Goal: Contribute content: Contribute content

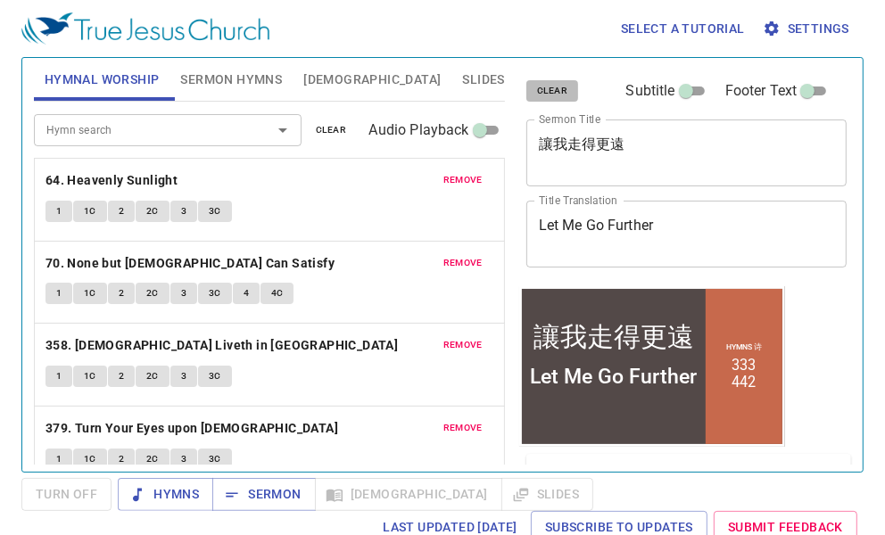
click at [553, 89] on span "clear" at bounding box center [552, 91] width 31 height 16
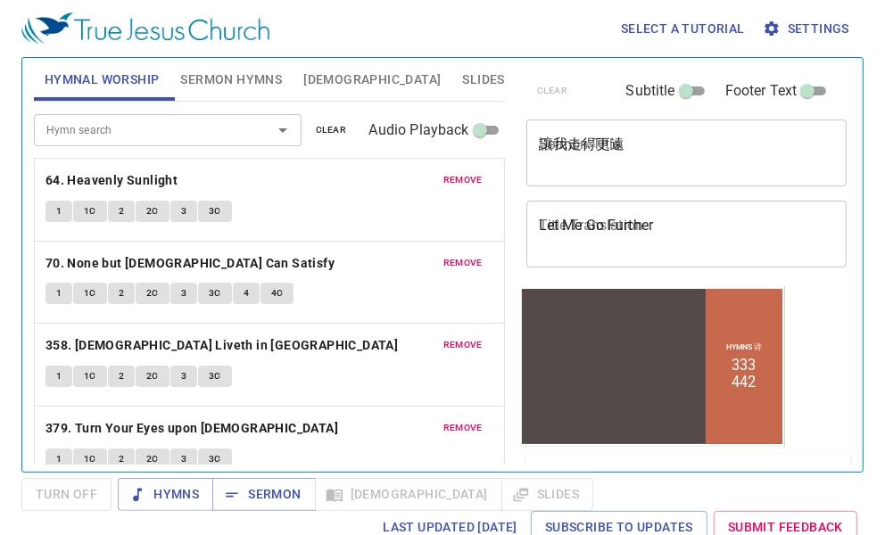
click at [325, 129] on span "clear" at bounding box center [331, 130] width 31 height 16
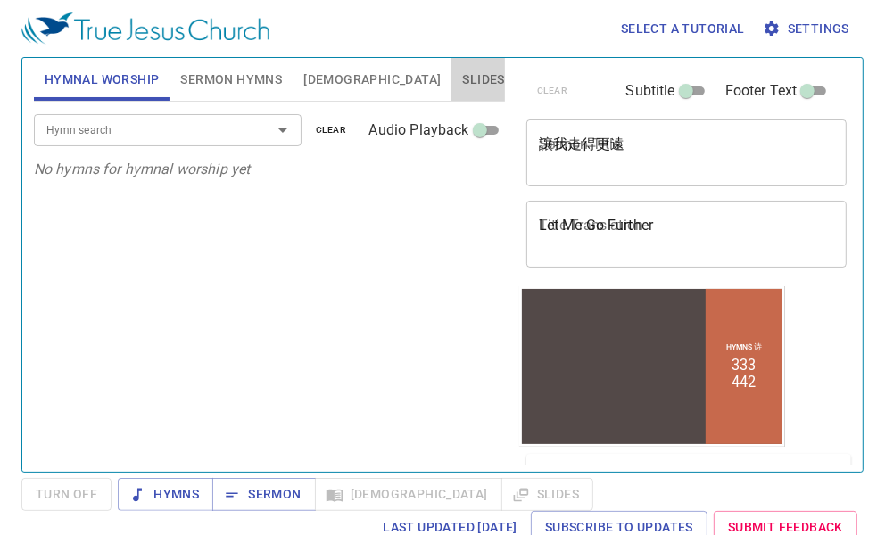
click at [462, 72] on span "Slides" at bounding box center [483, 80] width 42 height 22
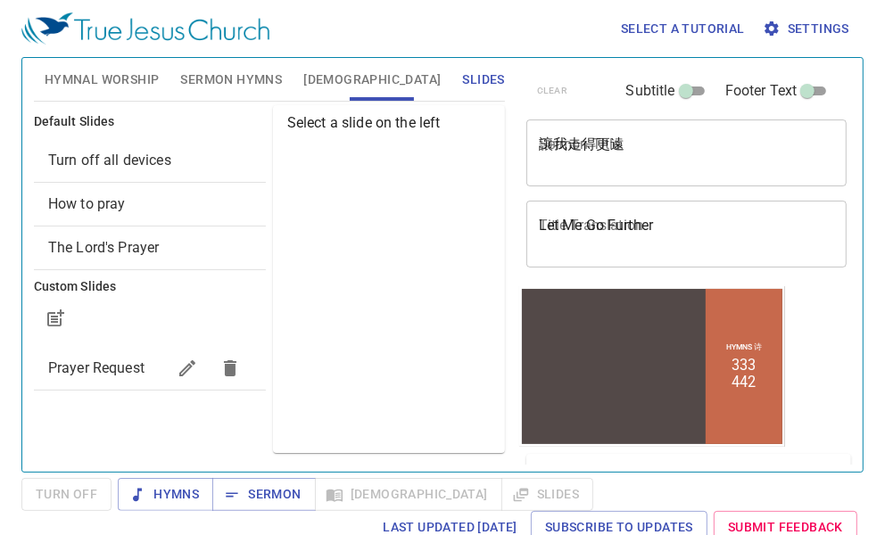
click at [80, 363] on span "Prayer Request" at bounding box center [96, 367] width 96 height 17
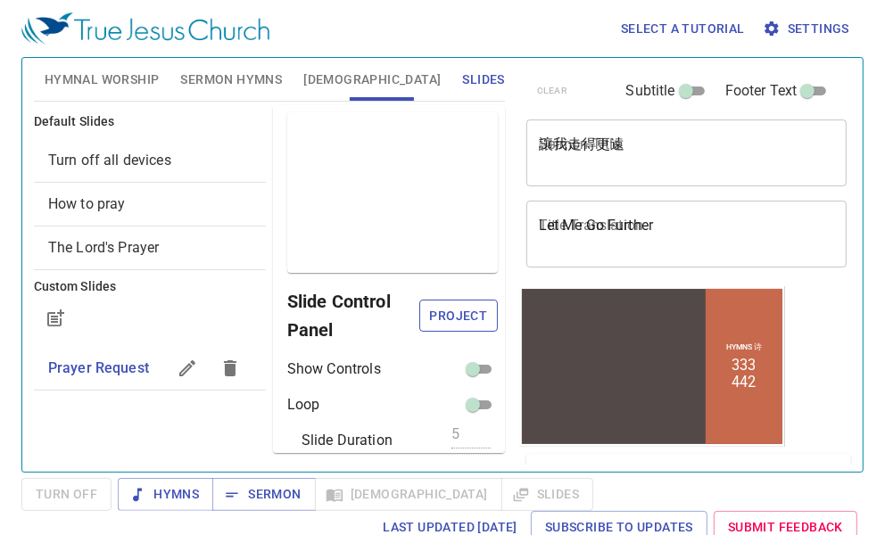
click at [433, 318] on span "Project" at bounding box center [458, 316] width 50 height 22
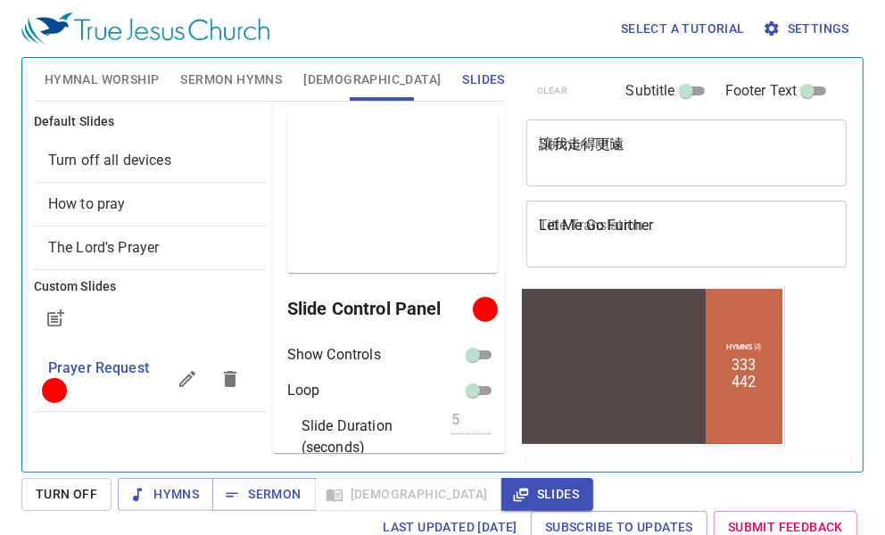
click at [872, 295] on div "Select a tutorial Settings Hymnal Worship Sermon Hymns [DEMOGRAPHIC_DATA] Slide…" at bounding box center [442, 267] width 885 height 535
click at [103, 72] on span "Hymnal Worship" at bounding box center [102, 80] width 115 height 22
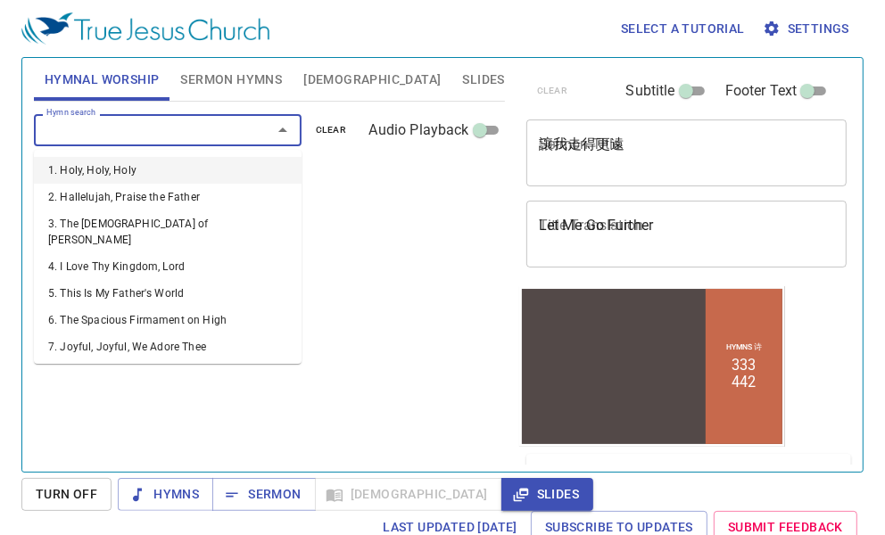
click at [65, 120] on input "Hymn search" at bounding box center [141, 130] width 204 height 21
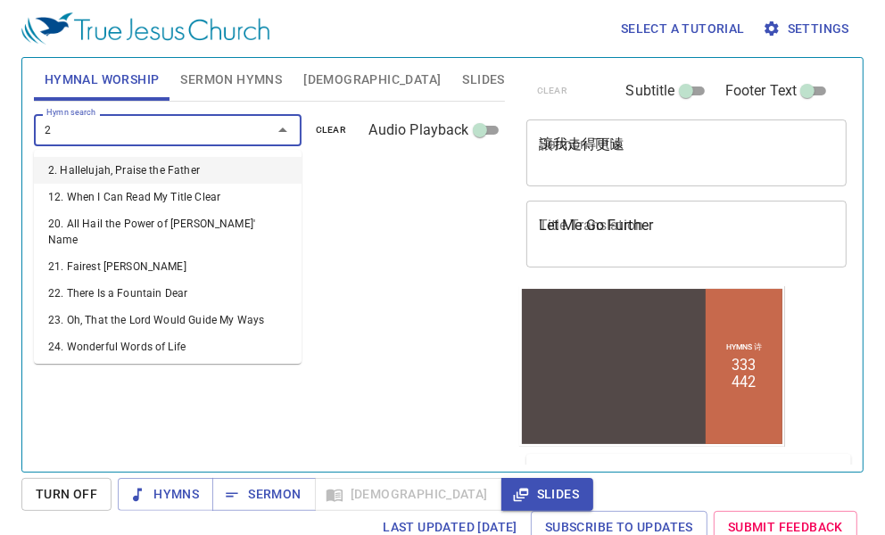
type input "24"
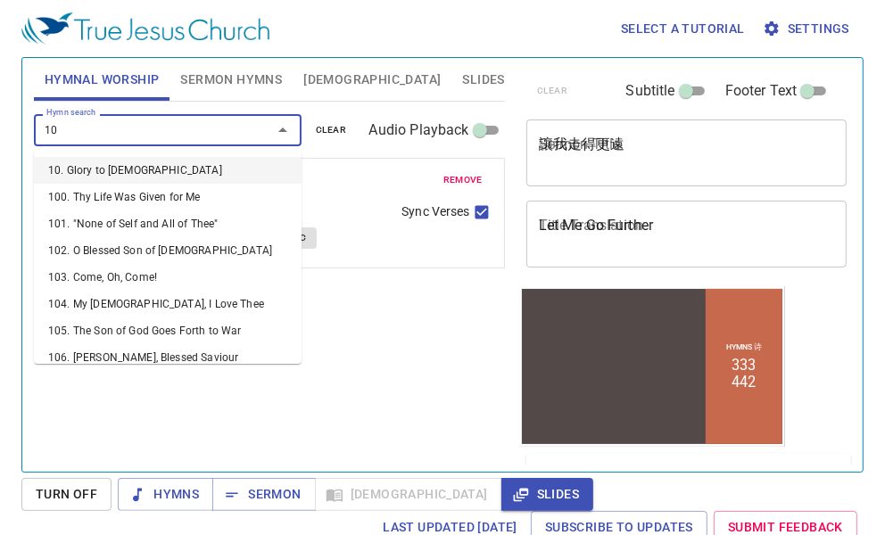
type input "103"
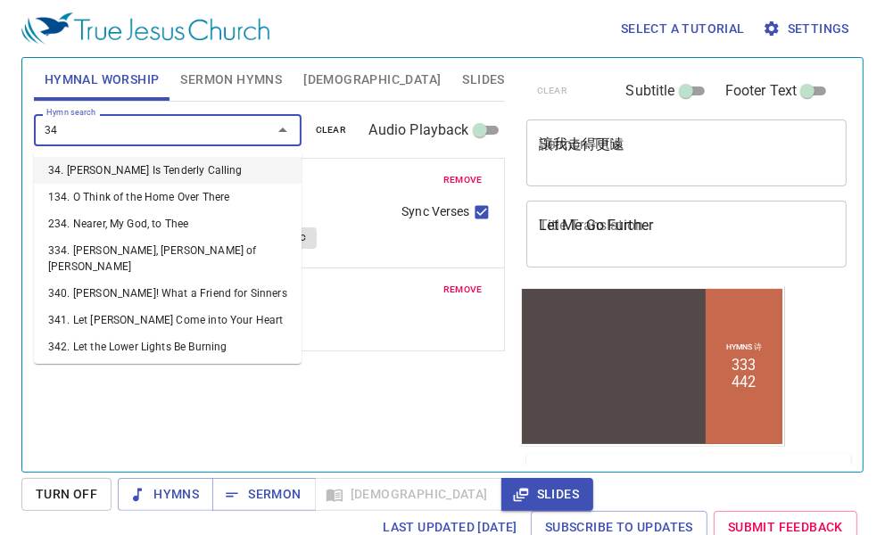
type input "345"
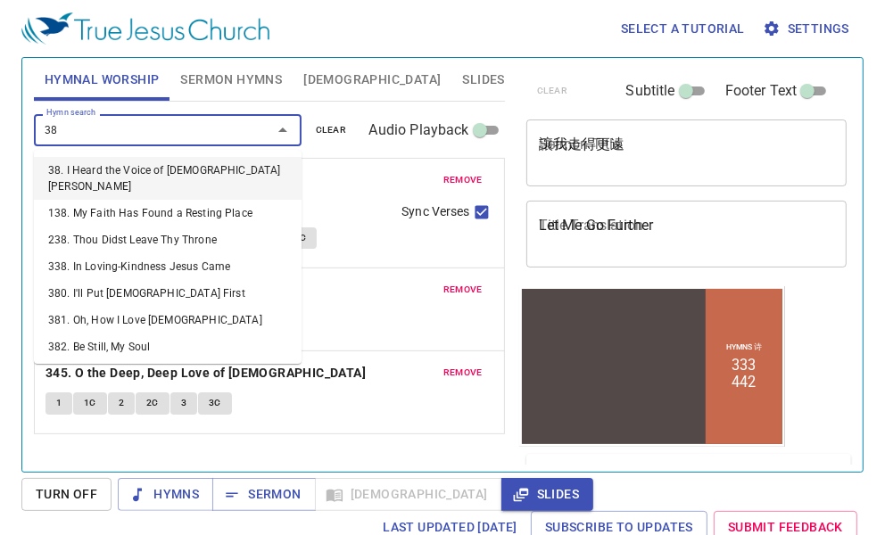
type input "380"
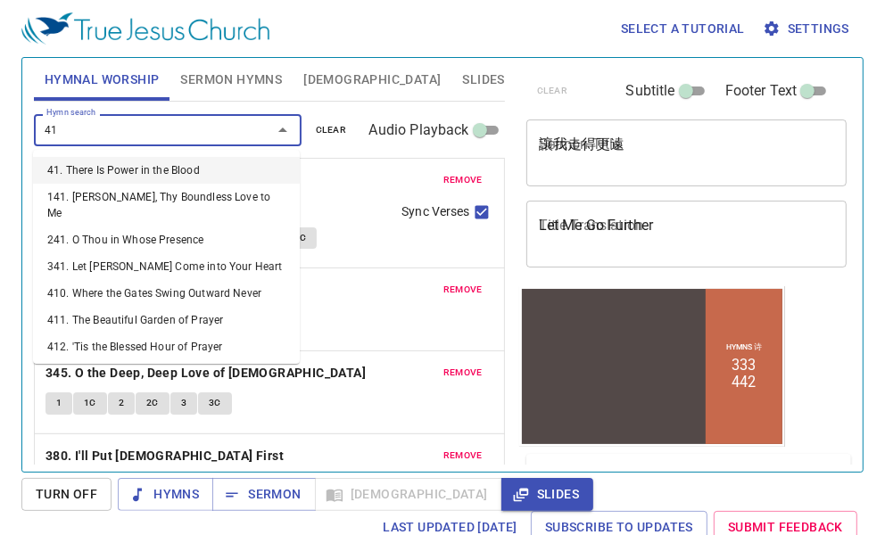
type input "415"
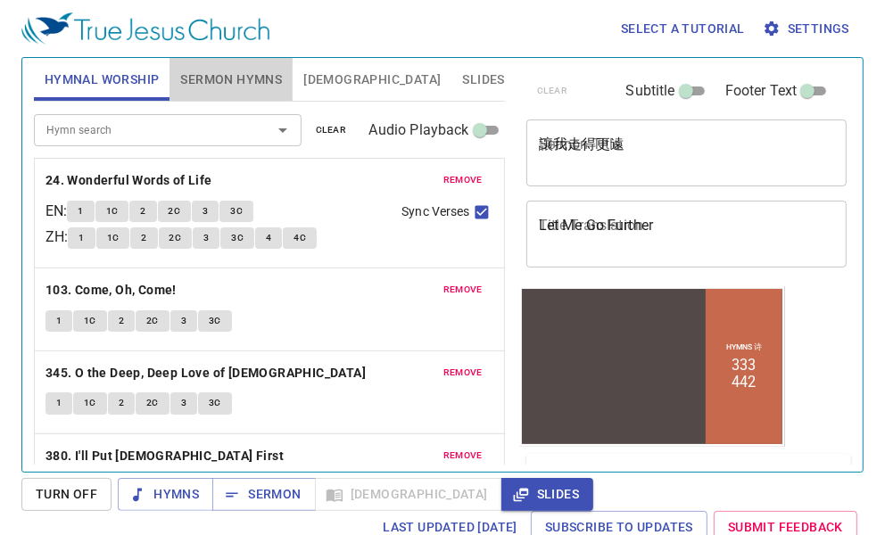
click at [208, 77] on span "Sermon Hymns" at bounding box center [231, 80] width 102 height 22
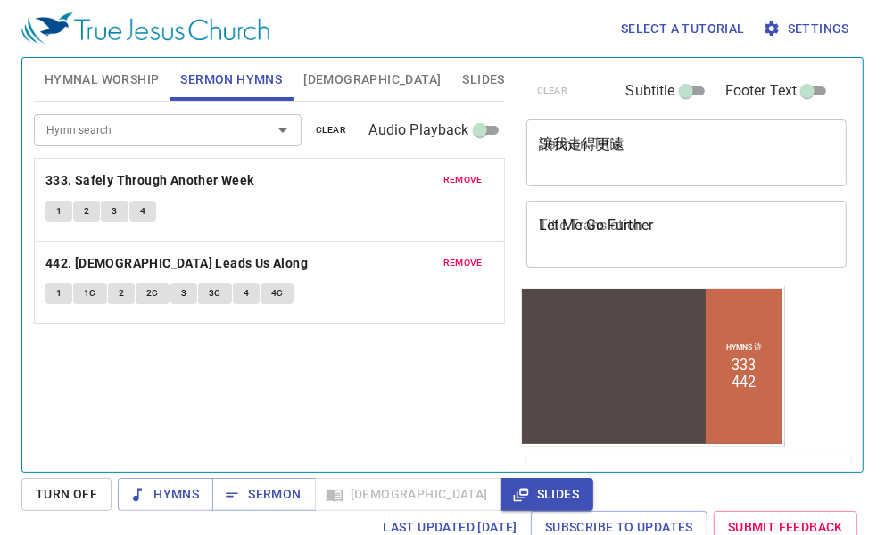
click at [339, 127] on span "clear" at bounding box center [331, 130] width 31 height 16
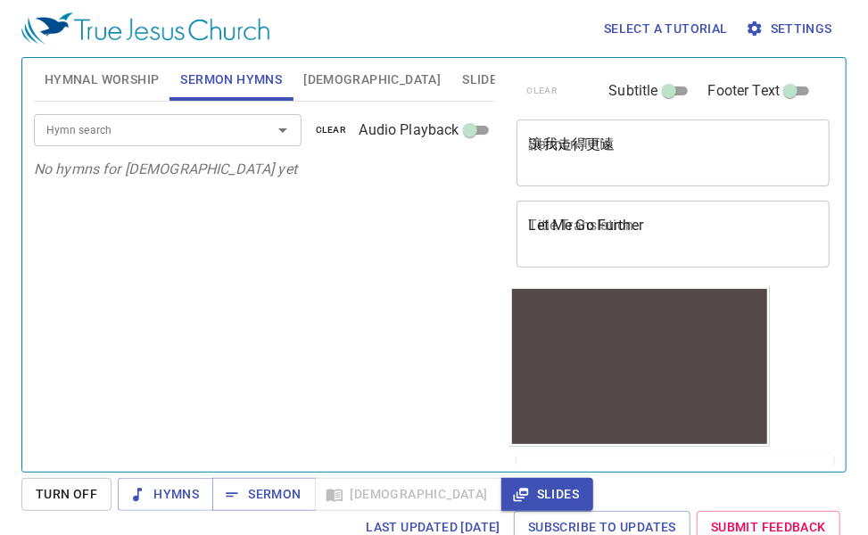
click at [292, 406] on div "Hymn search Hymn search clear Audio Playback No hymns for sermon yet" at bounding box center [264, 279] width 461 height 355
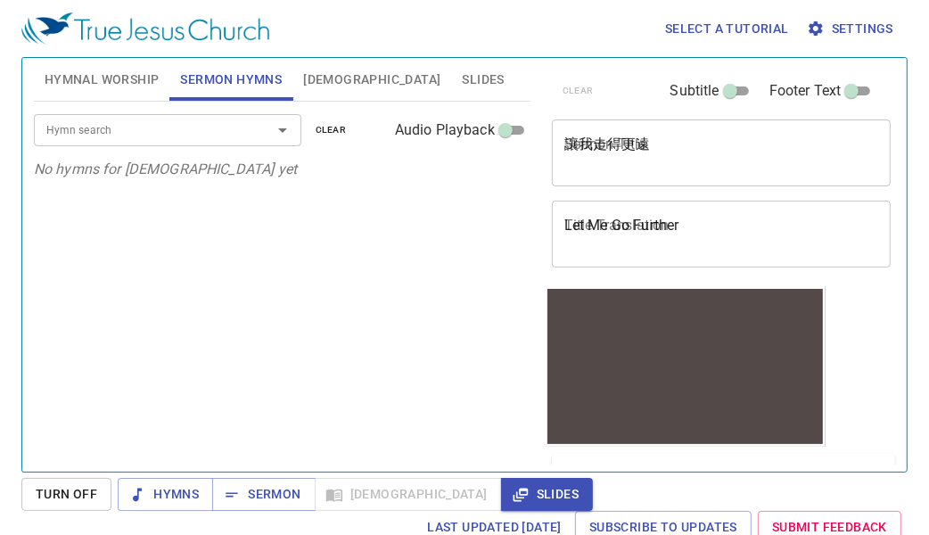
click at [119, 98] on button "Hymnal Worship" at bounding box center [102, 79] width 136 height 43
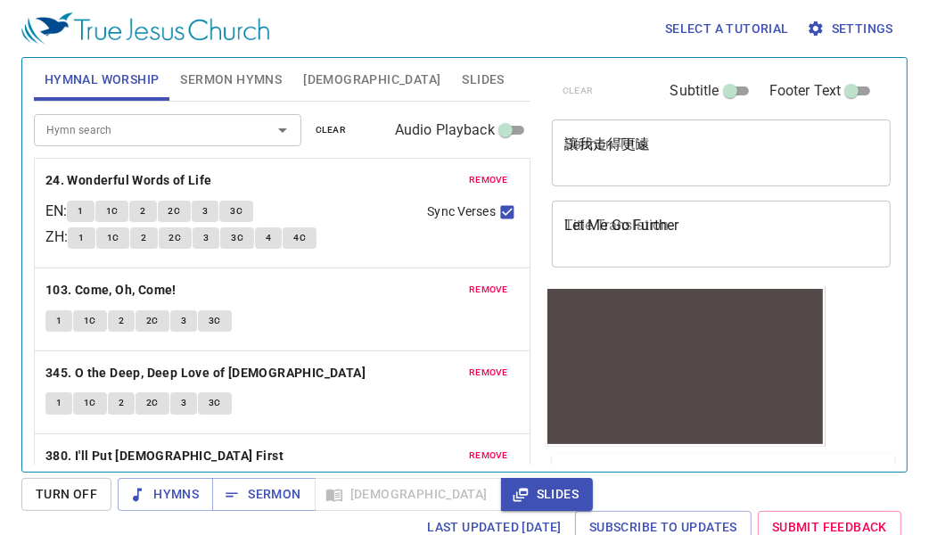
click at [688, 134] on div "讓我走得更遠 x Sermon Title" at bounding box center [722, 153] width 340 height 67
click at [243, 76] on span "Sermon Hymns" at bounding box center [231, 80] width 102 height 22
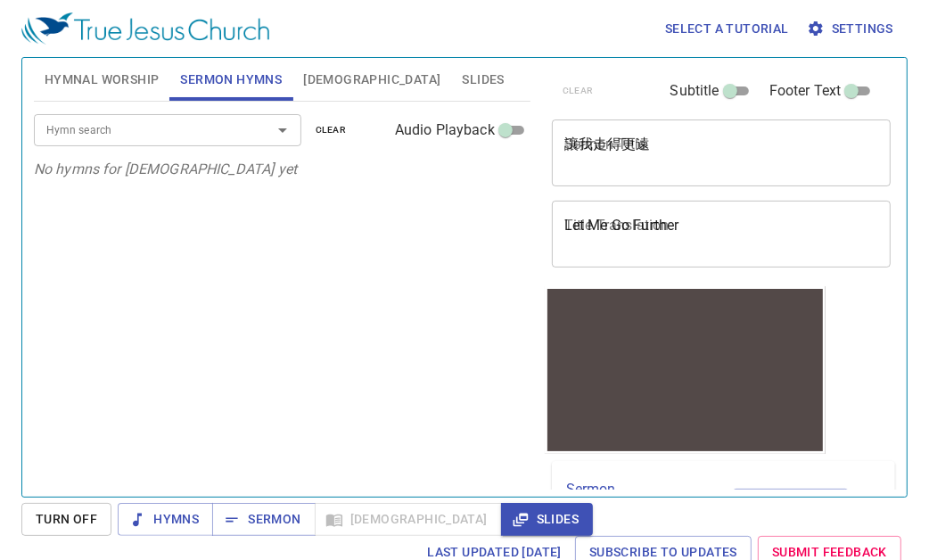
click at [310, 292] on div "Hymn search Hymn search clear Audio Playback No hymns for sermon yet" at bounding box center [282, 292] width 497 height 380
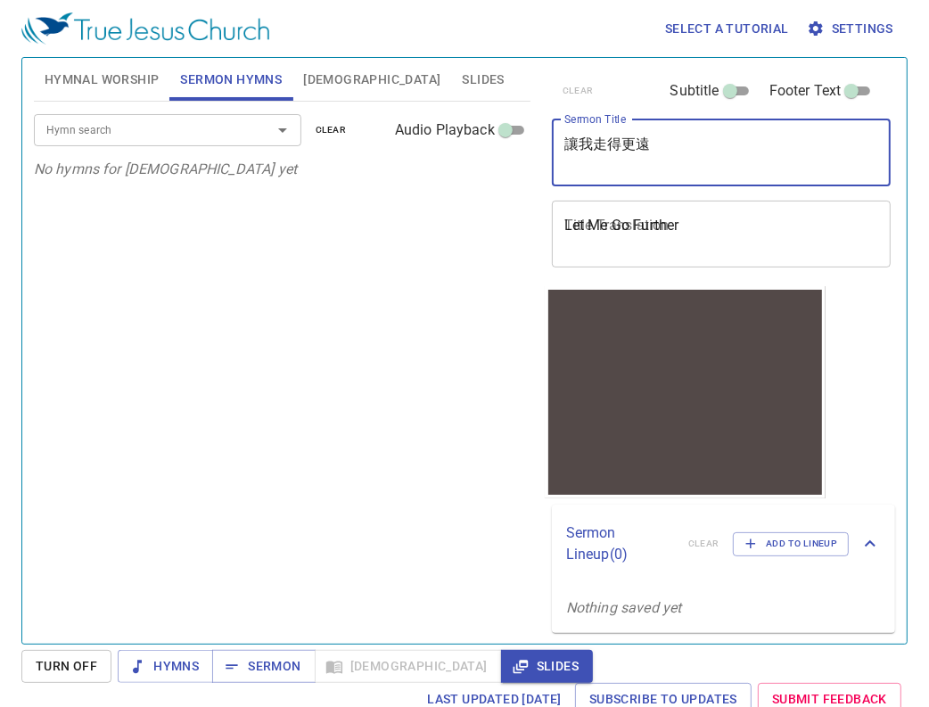
click at [645, 149] on textarea "讓我走得更遠" at bounding box center [722, 153] width 315 height 34
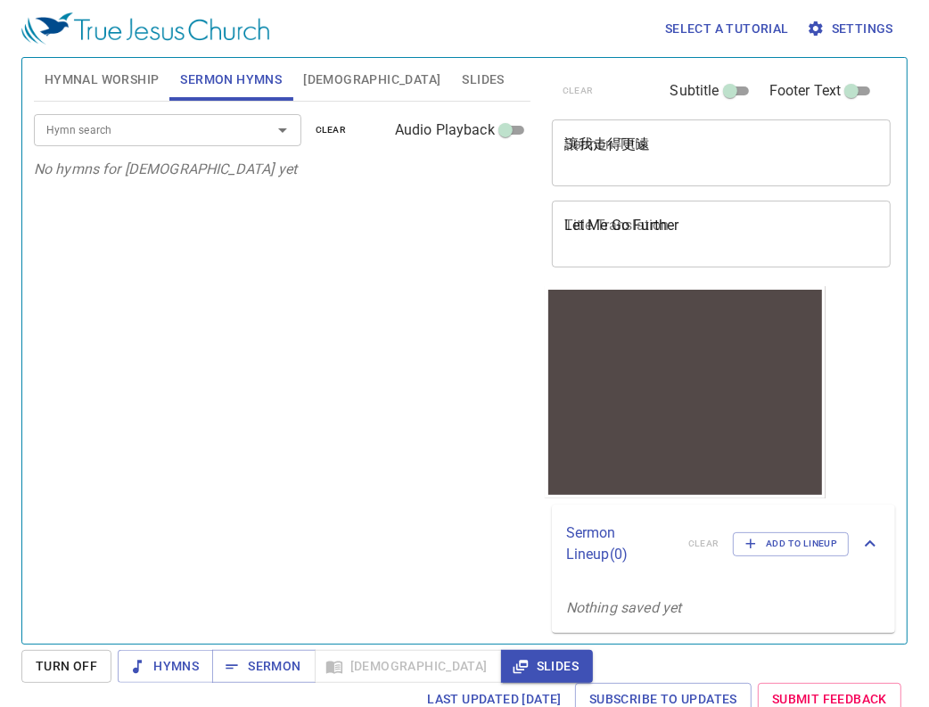
click at [636, 126] on div "讓我走得更遠 x Sermon Title" at bounding box center [722, 153] width 340 height 67
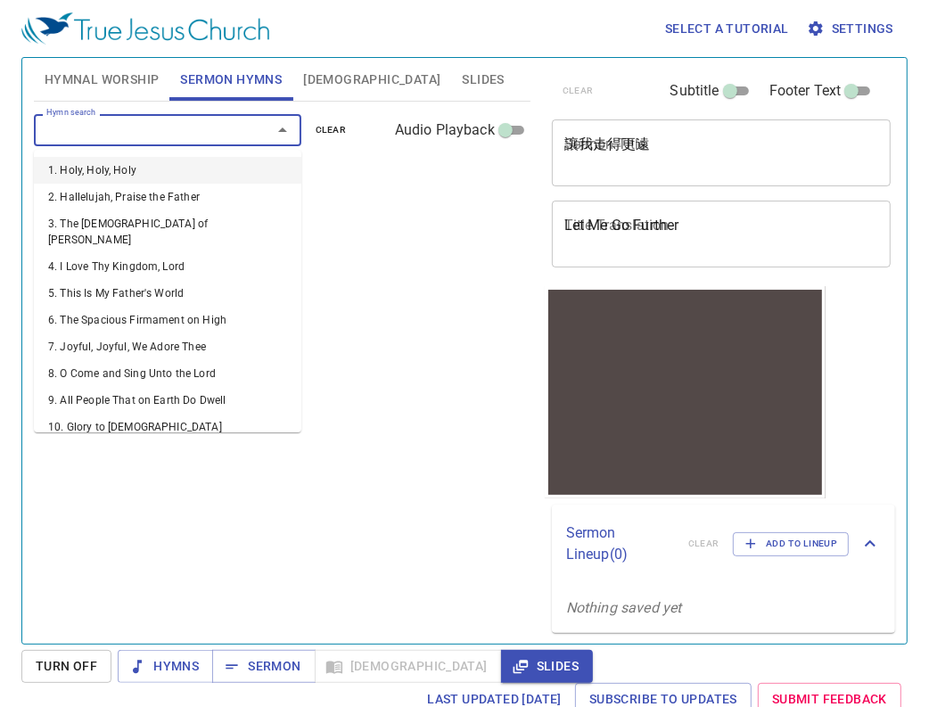
click at [199, 128] on input "Hymn search" at bounding box center [141, 130] width 204 height 21
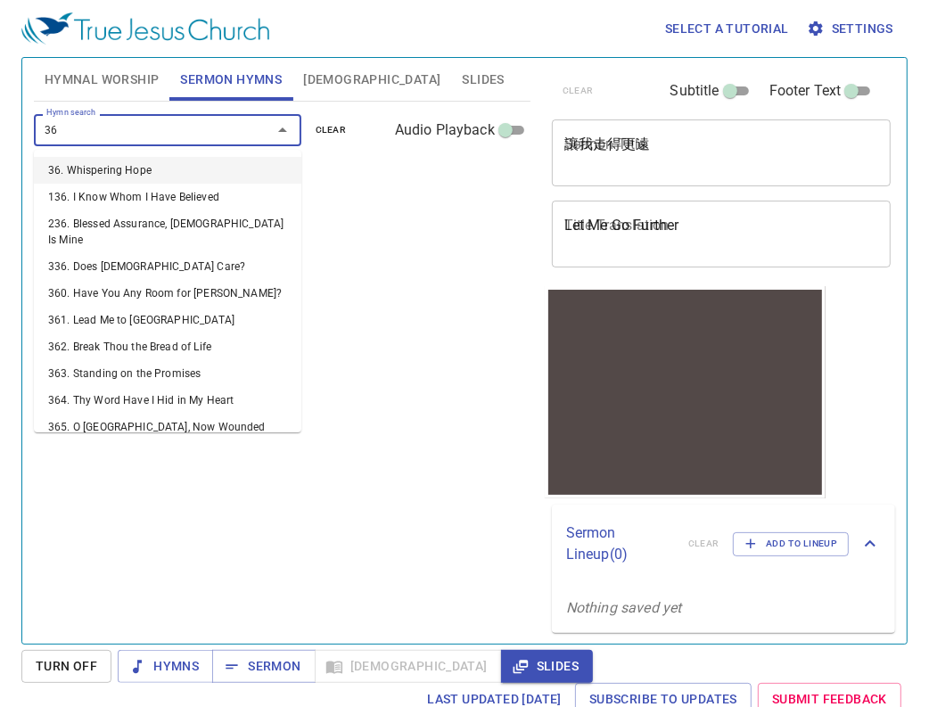
type input "361"
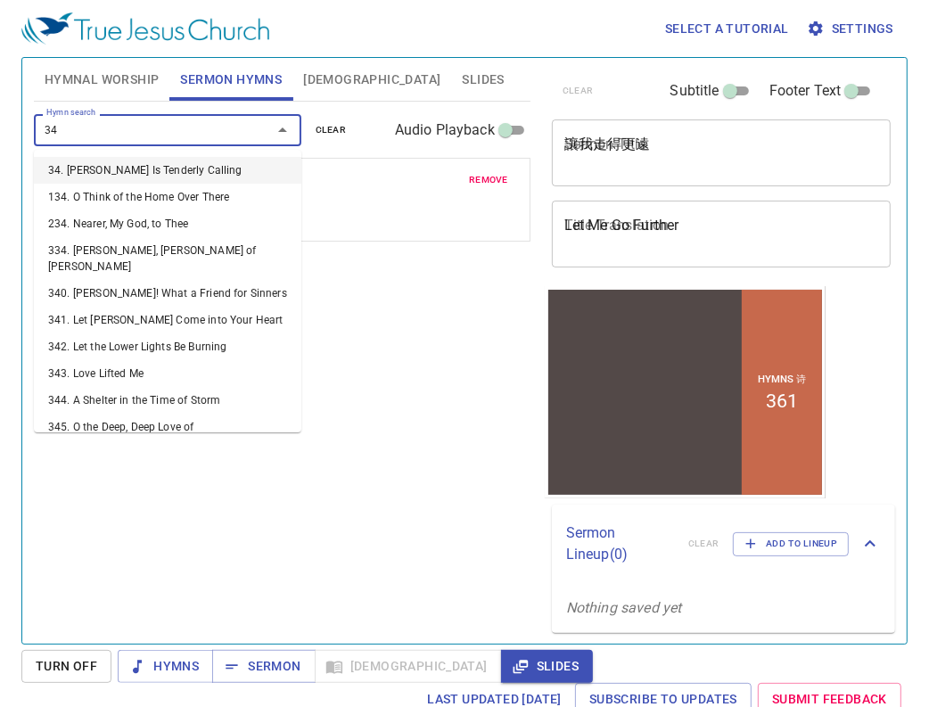
type input "345"
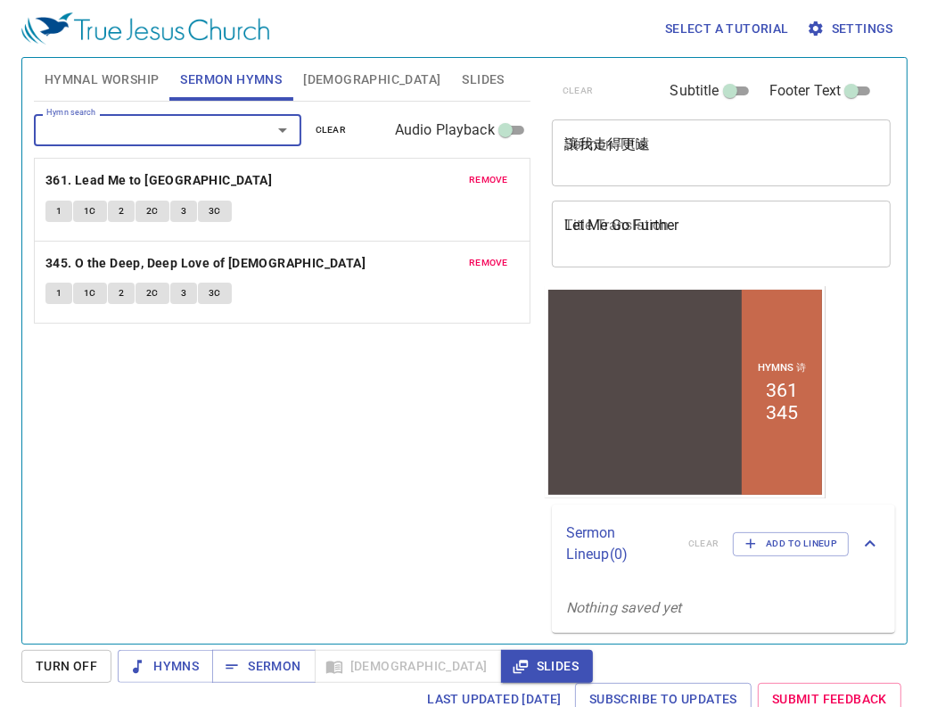
click at [586, 138] on textarea "讓我走得更遠" at bounding box center [722, 153] width 315 height 34
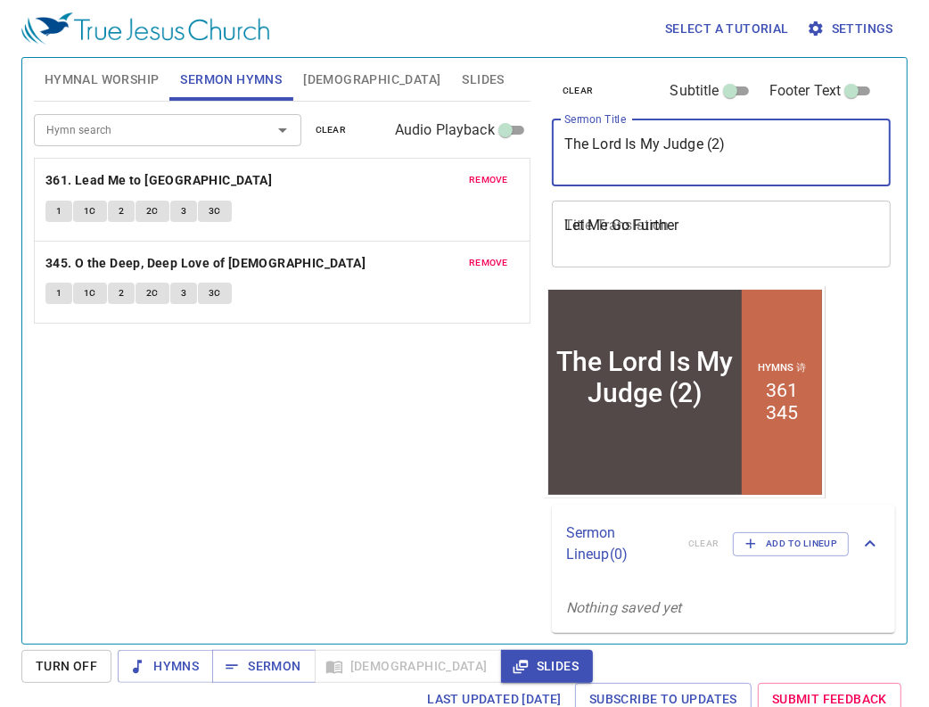
type textarea "The Lord Is My Judge (2)"
click at [621, 235] on textarea "Let Me Go Further" at bounding box center [722, 234] width 315 height 34
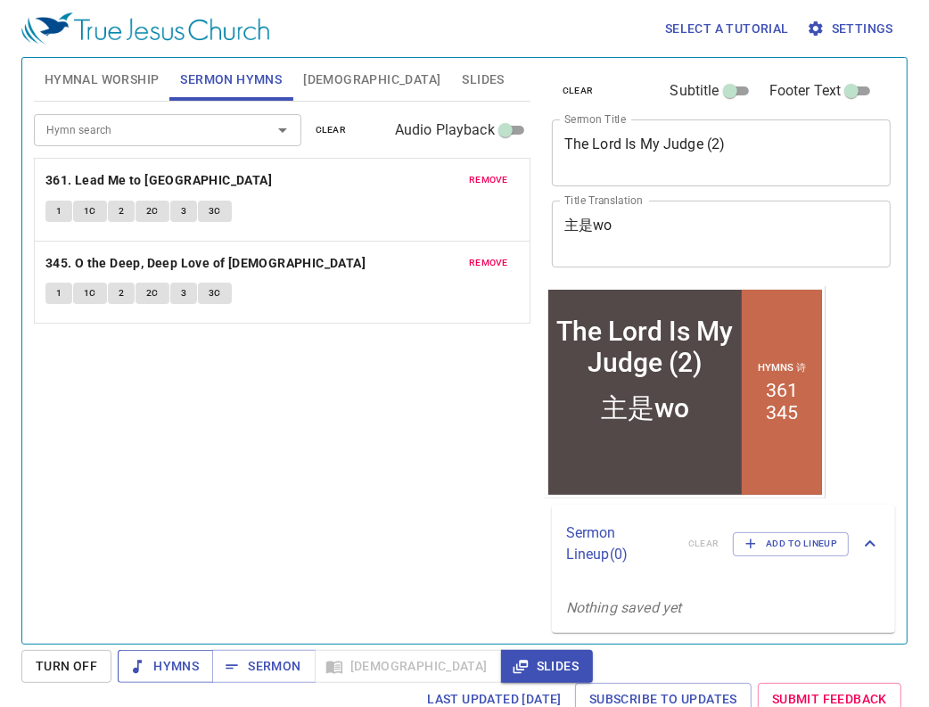
click at [0, 0] on span "Hymns" at bounding box center [0, 0] width 0 height 0
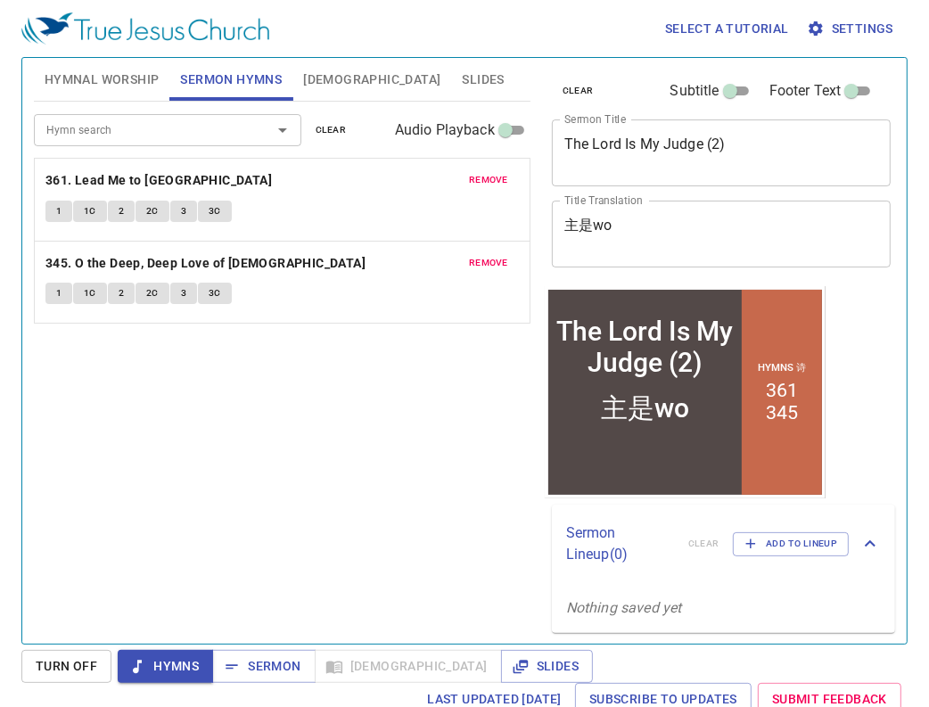
click at [0, 0] on span "Hymns" at bounding box center [0, 0] width 0 height 0
click at [129, 89] on span "Hymnal Worship" at bounding box center [102, 80] width 115 height 22
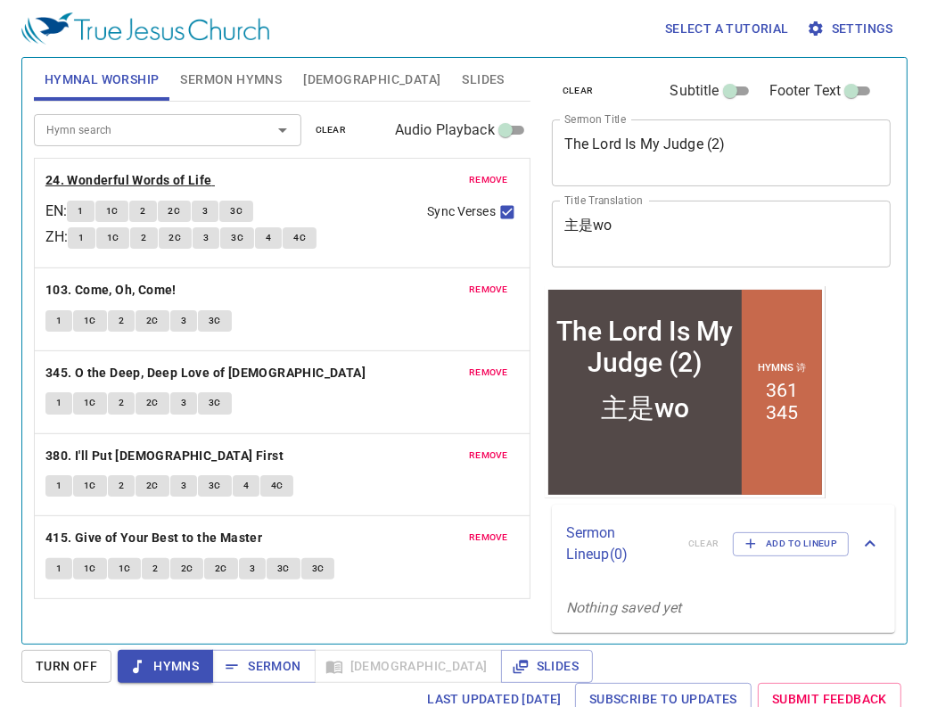
click at [155, 170] on b "24. Wonderful Words of Life" at bounding box center [128, 180] width 167 height 22
click at [0, 0] on span "Turn Off" at bounding box center [0, 0] width 0 height 0
click at [0, 0] on span "Hymns" at bounding box center [0, 0] width 0 height 0
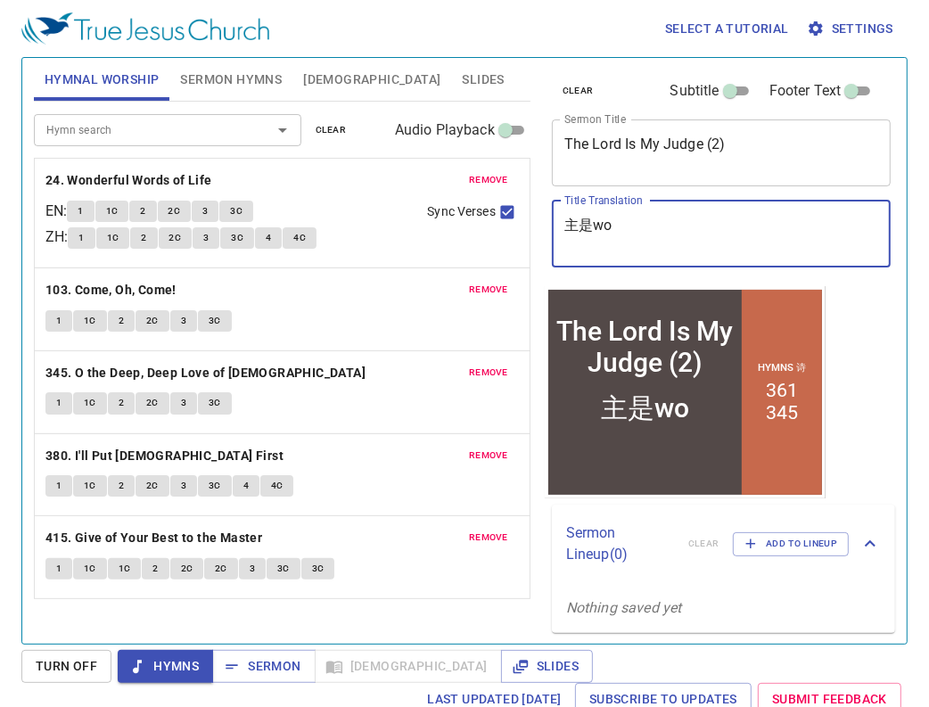
click at [640, 236] on textarea "主是wo" at bounding box center [722, 234] width 315 height 34
type textarea "主是我的审判官（2）"
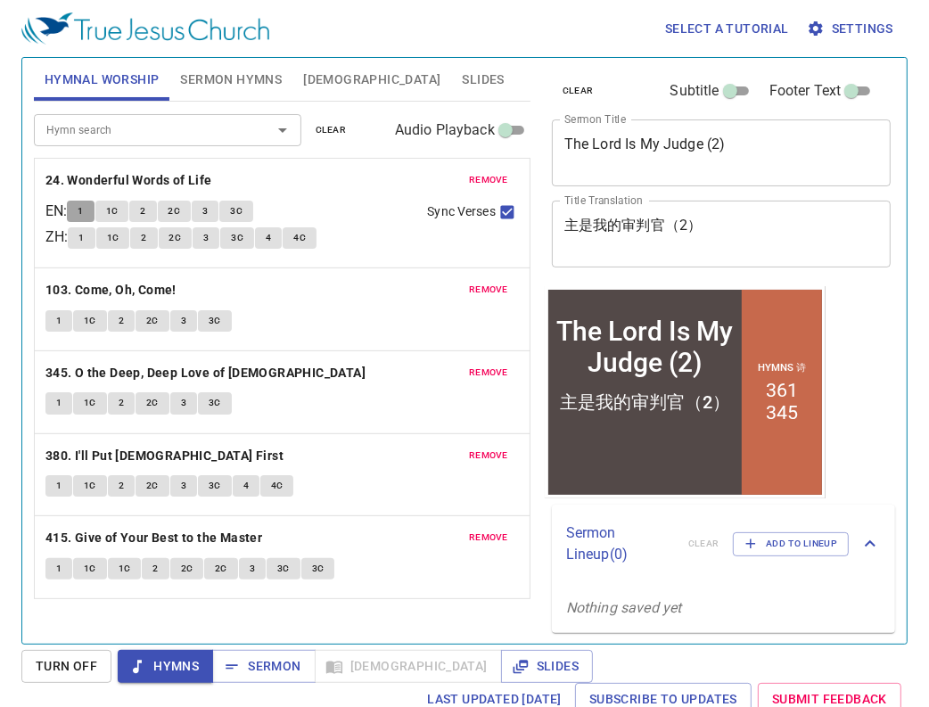
click at [83, 212] on span "1" at bounding box center [80, 211] width 5 height 16
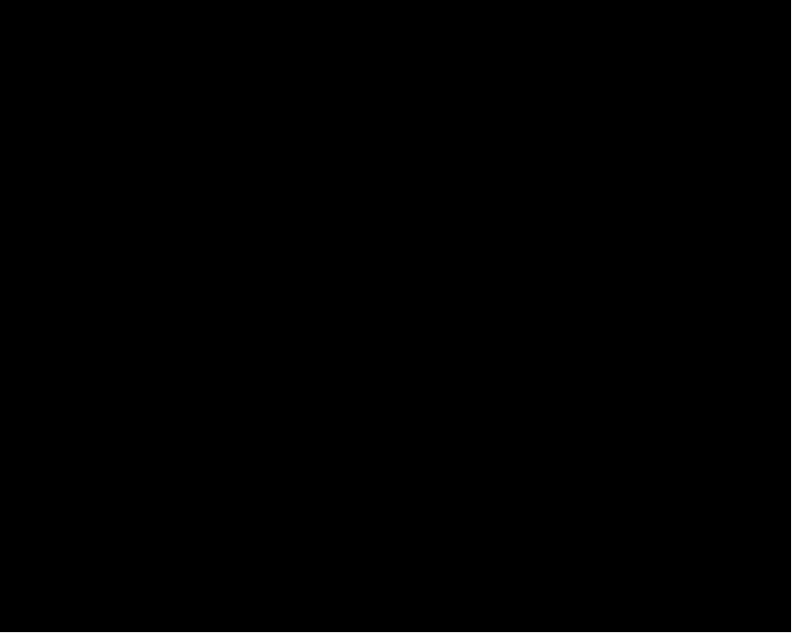
click at [791, 491] on div at bounding box center [396, 316] width 792 height 633
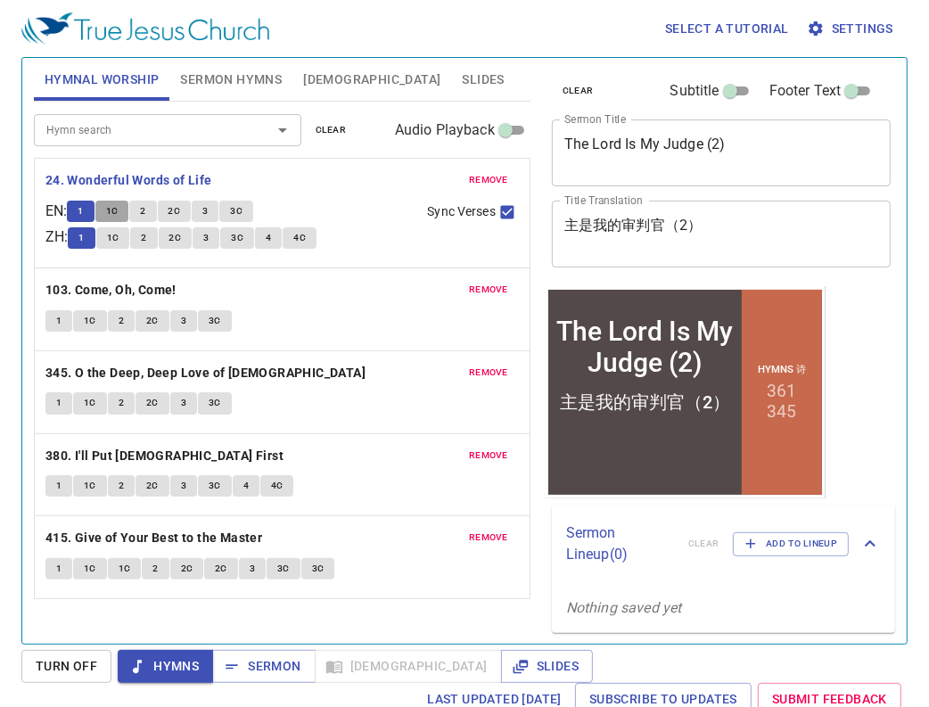
click at [119, 219] on span "1C" at bounding box center [112, 211] width 12 height 16
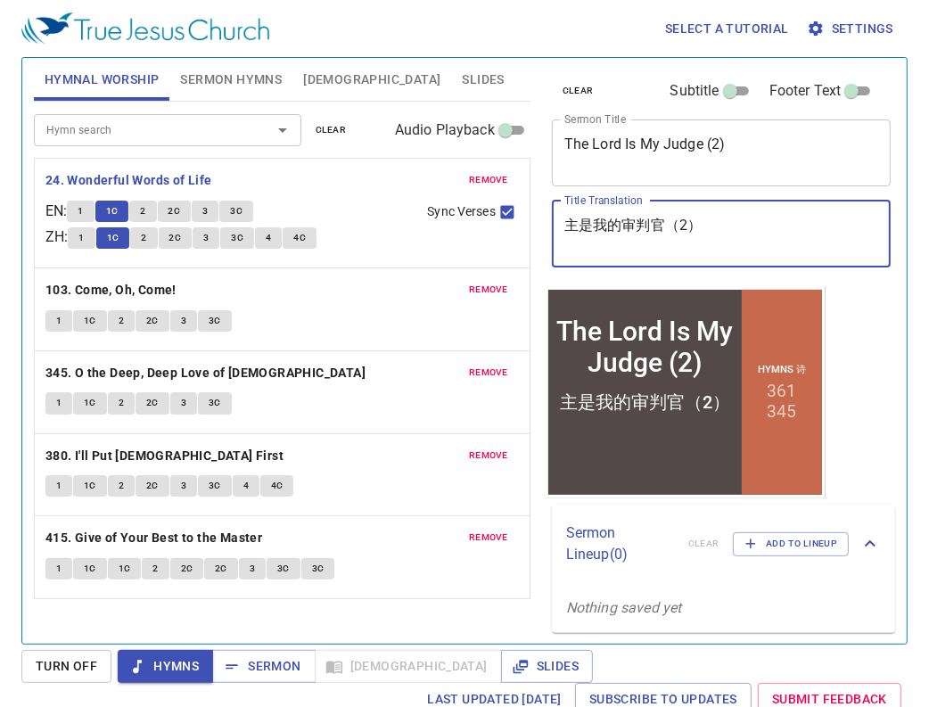
drag, startPoint x: 566, startPoint y: 235, endPoint x: 670, endPoint y: 211, distance: 106.2
click at [670, 211] on div "主是我的审判官（2） x Title Translation" at bounding box center [722, 234] width 340 height 67
drag, startPoint x: 715, startPoint y: 227, endPoint x: 518, endPoint y: 217, distance: 197.4
click at [518, 217] on div "Hymnal Worship Sermon Hymns Bible Slides Hymn search Hymn search clear Audio Pl…" at bounding box center [465, 344] width 876 height 586
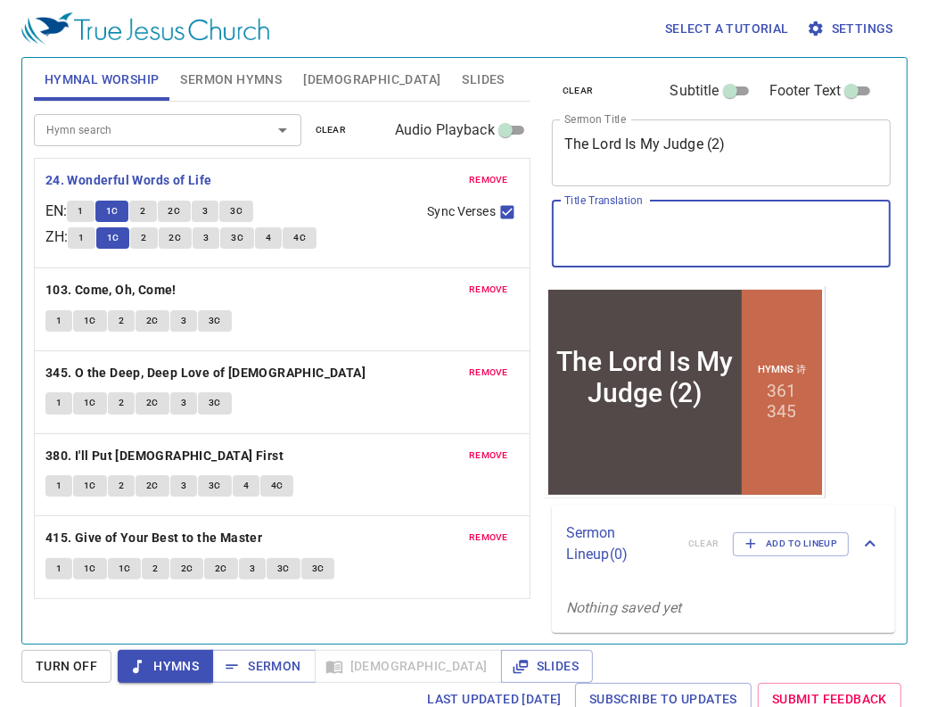
click at [733, 145] on textarea "The Lord Is My Judge (2)" at bounding box center [722, 153] width 315 height 34
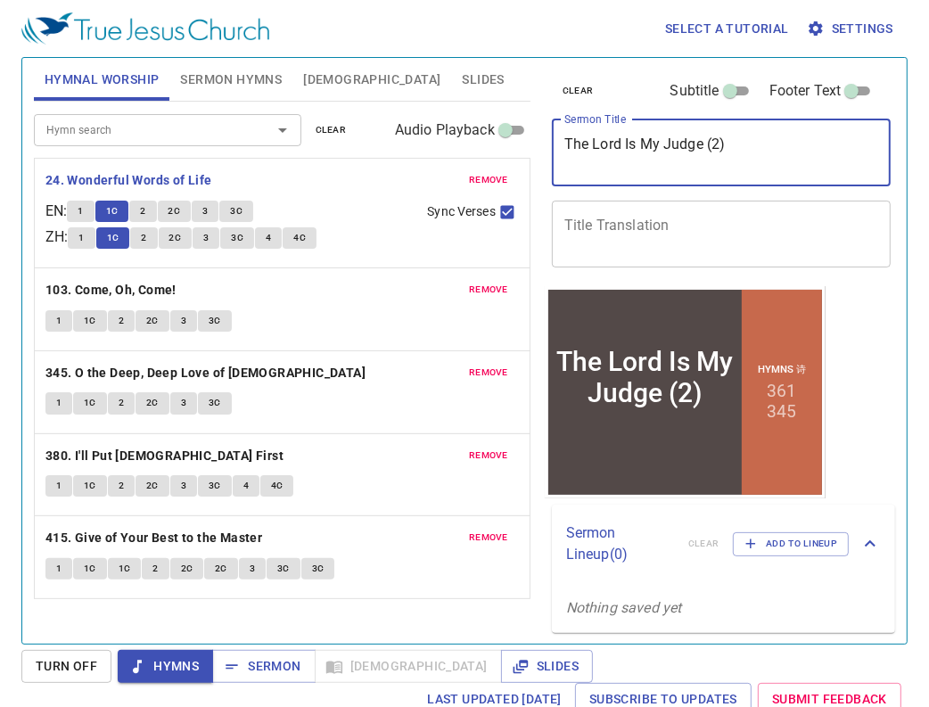
paste textarea "主是我的审判官（2）"
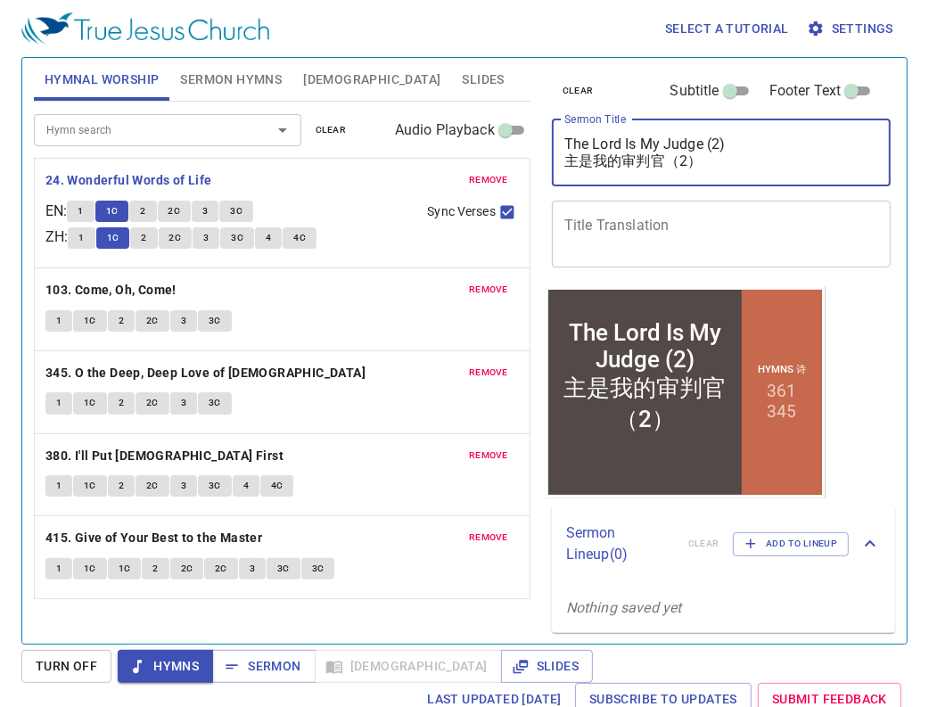
type textarea "The Lord Is My Judge (2) 主是我的审判官（2）"
click at [156, 221] on button "2" at bounding box center [142, 211] width 27 height 21
click at [710, 141] on textarea "The Lord Is My Judge (2) 主是我的审判官（2）" at bounding box center [722, 153] width 315 height 34
click at [680, 162] on textarea "The Lord Is My Judge (2) 主是我的审判官（2）" at bounding box center [722, 153] width 315 height 34
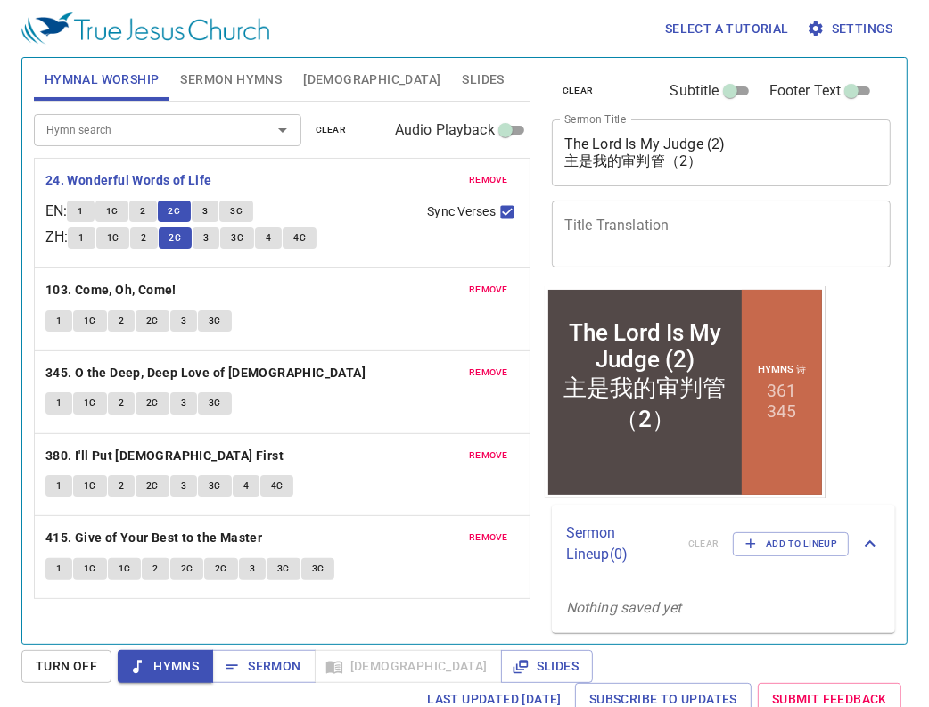
click at [211, 198] on div "remove 24. Wonderful Words of Life EN : 1 1C 2 2C 3 3C ZH : 1 1C 2 2C 3 3C 4 4C…" at bounding box center [282, 213] width 495 height 109
click at [211, 202] on button "3" at bounding box center [205, 211] width 27 height 21
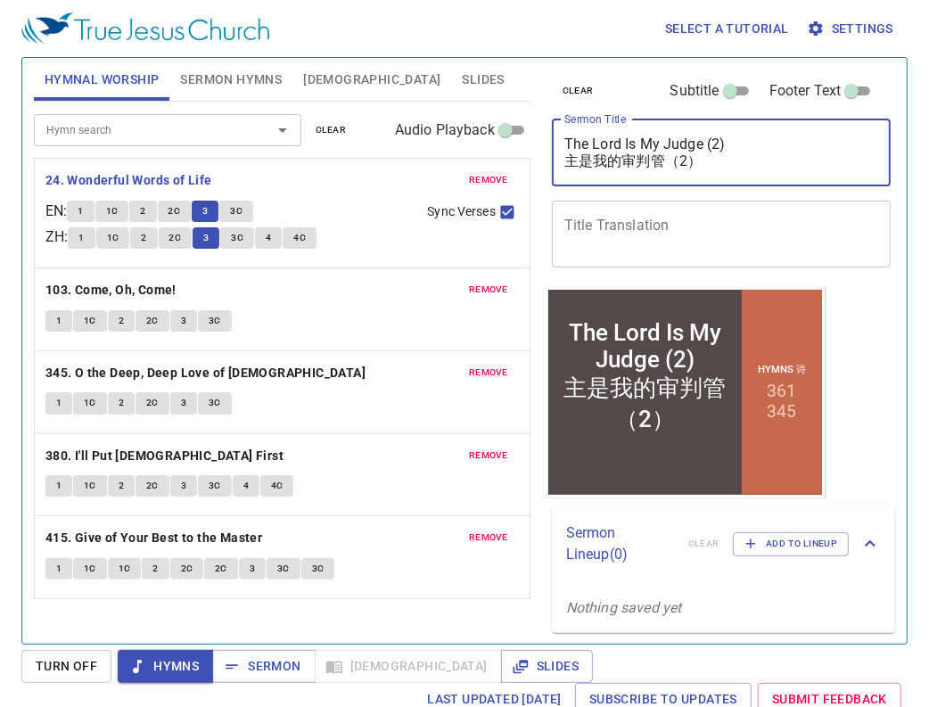
click at [662, 157] on textarea "The Lord Is My Judge (2) 主是我的审判管（2）" at bounding box center [722, 153] width 315 height 34
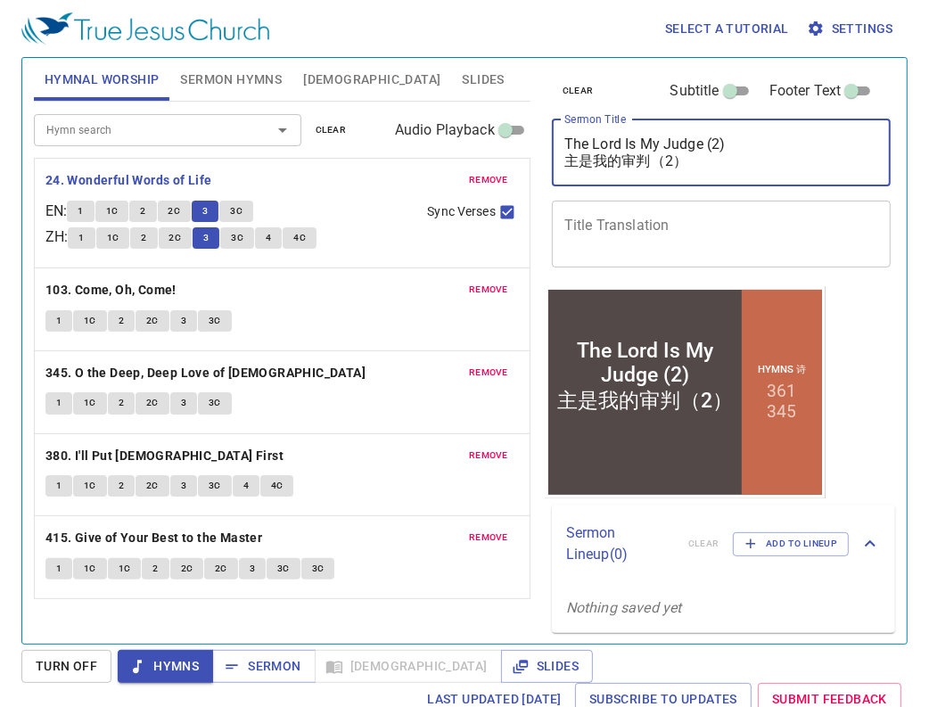
paste textarea "官"
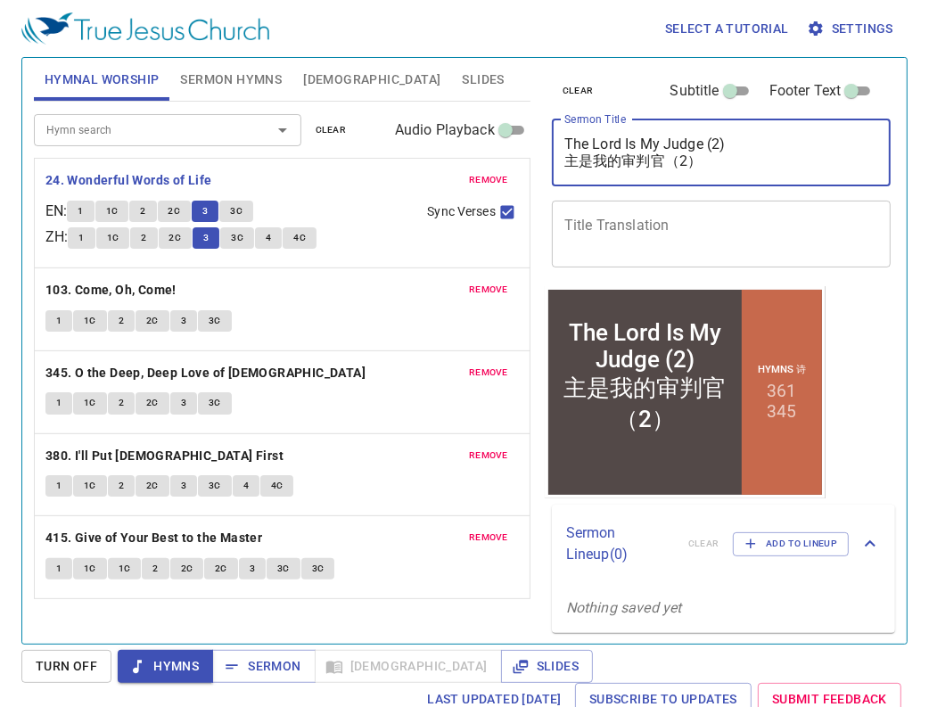
type textarea "The Lord Is My Judge (2) 主是我的审判官（2）"
click at [780, 212] on div "x Title Translation" at bounding box center [722, 234] width 340 height 67
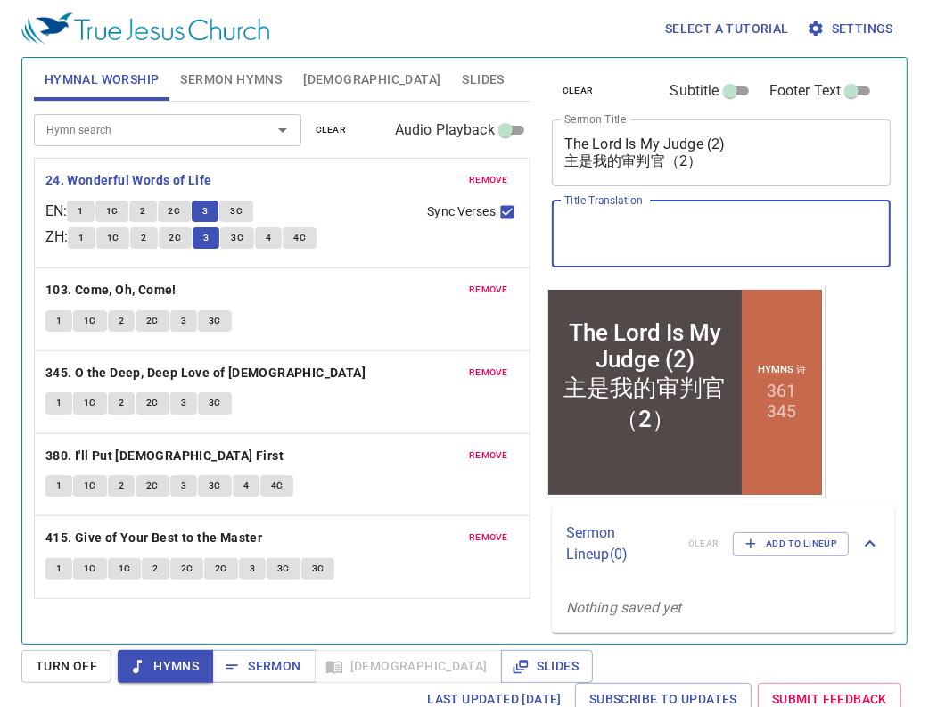
click at [357, 327] on div "1 1C 2 2C 3 3C" at bounding box center [282, 323] width 474 height 26
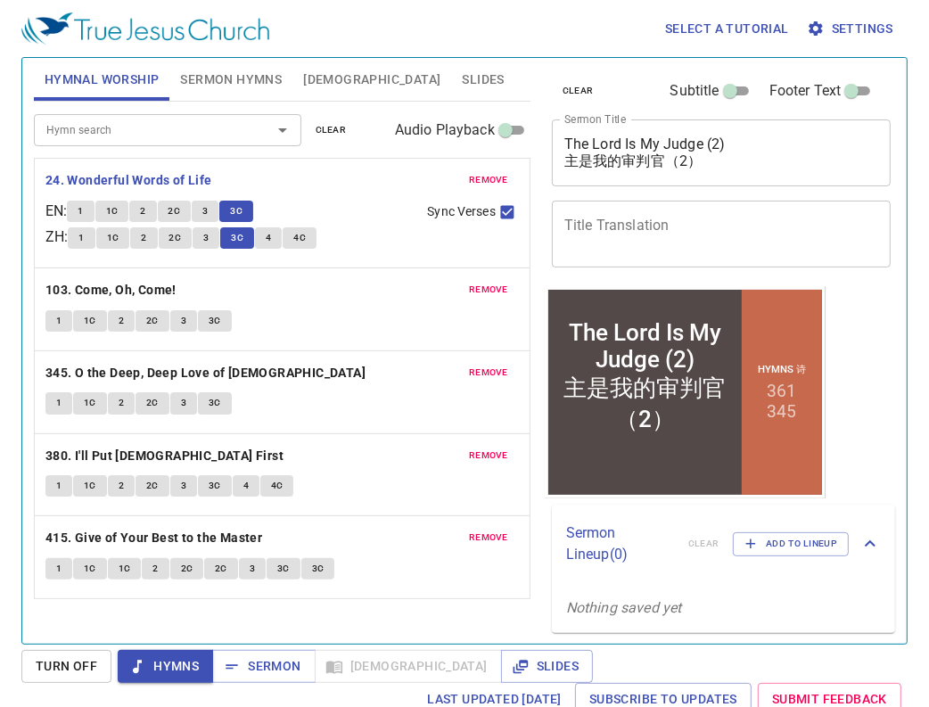
click at [278, 239] on button "4" at bounding box center [268, 237] width 27 height 21
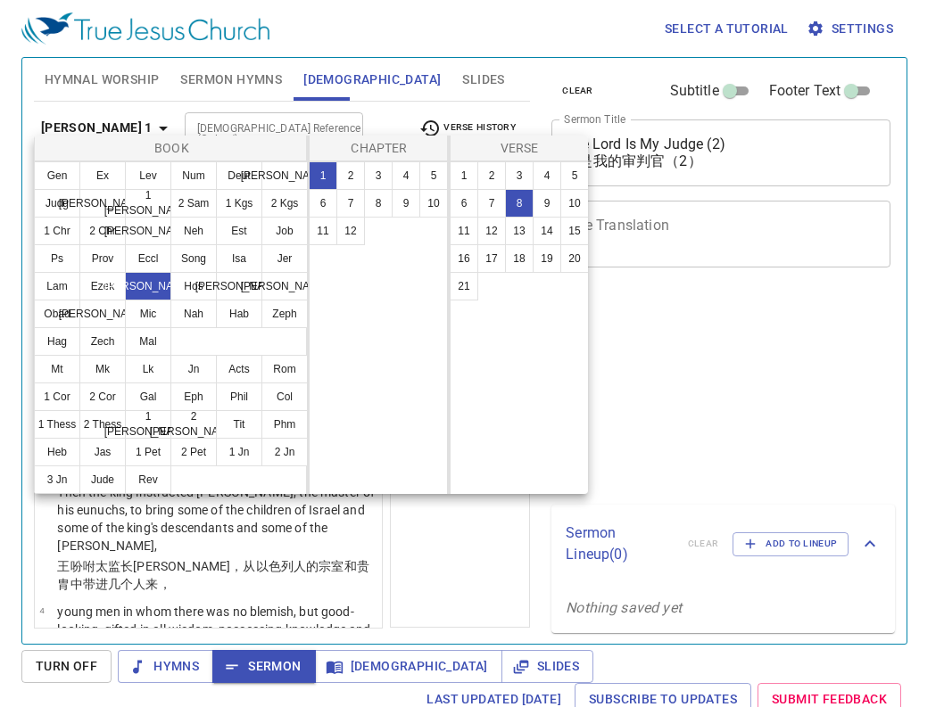
select select "8"
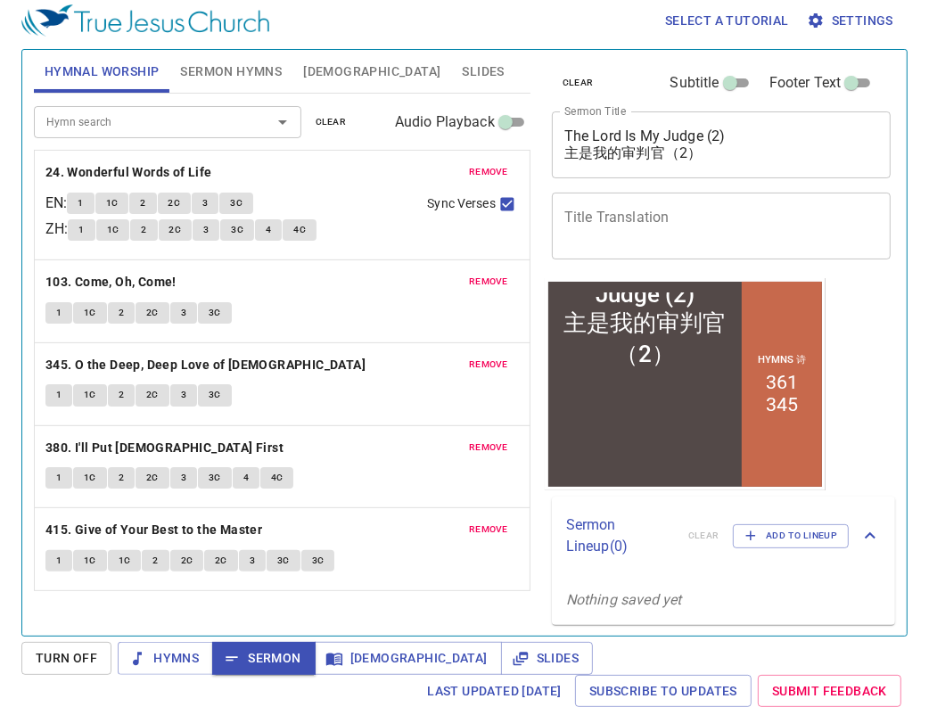
scroll to position [9, 0]
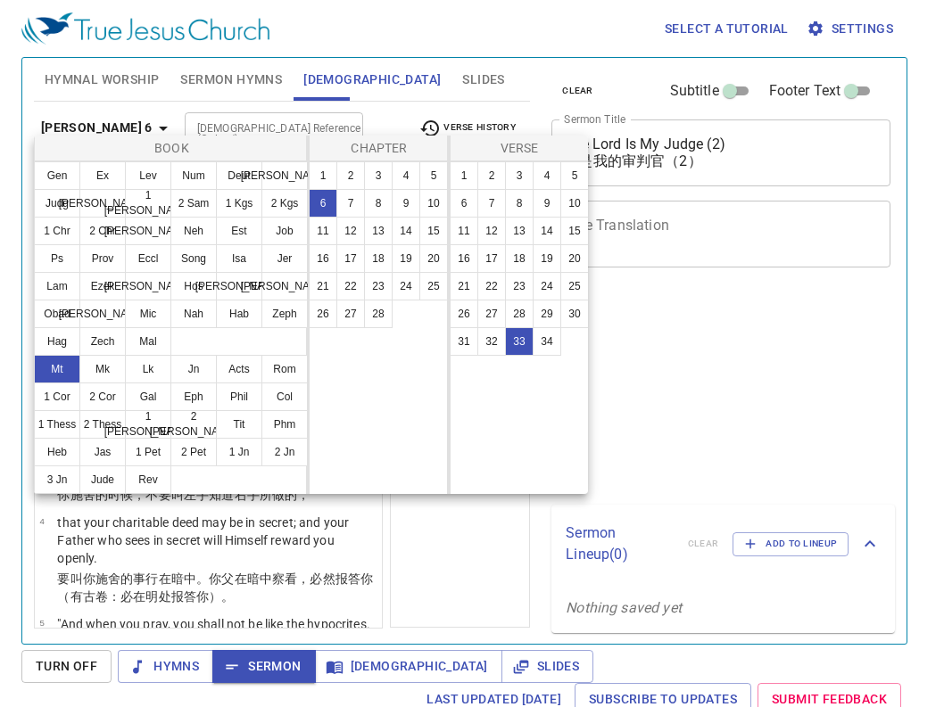
select select "33"
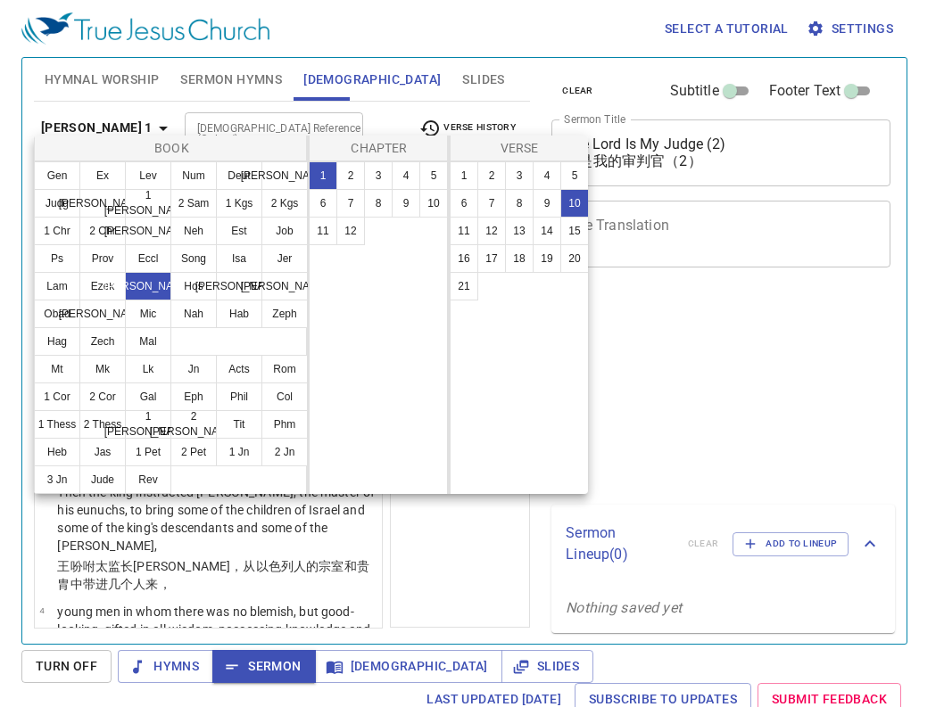
select select "10"
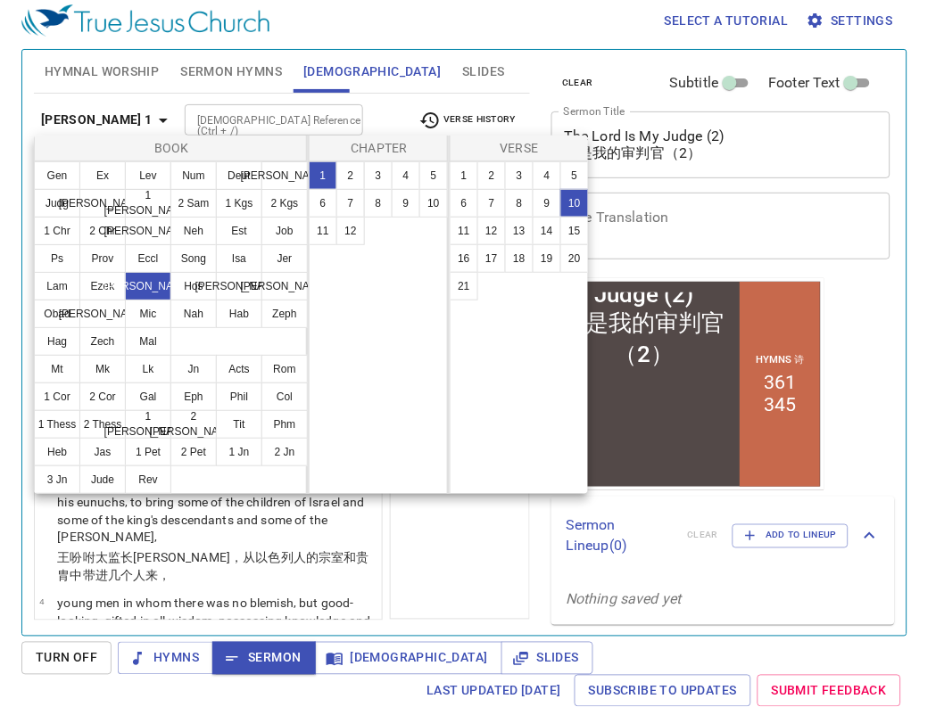
scroll to position [919, 0]
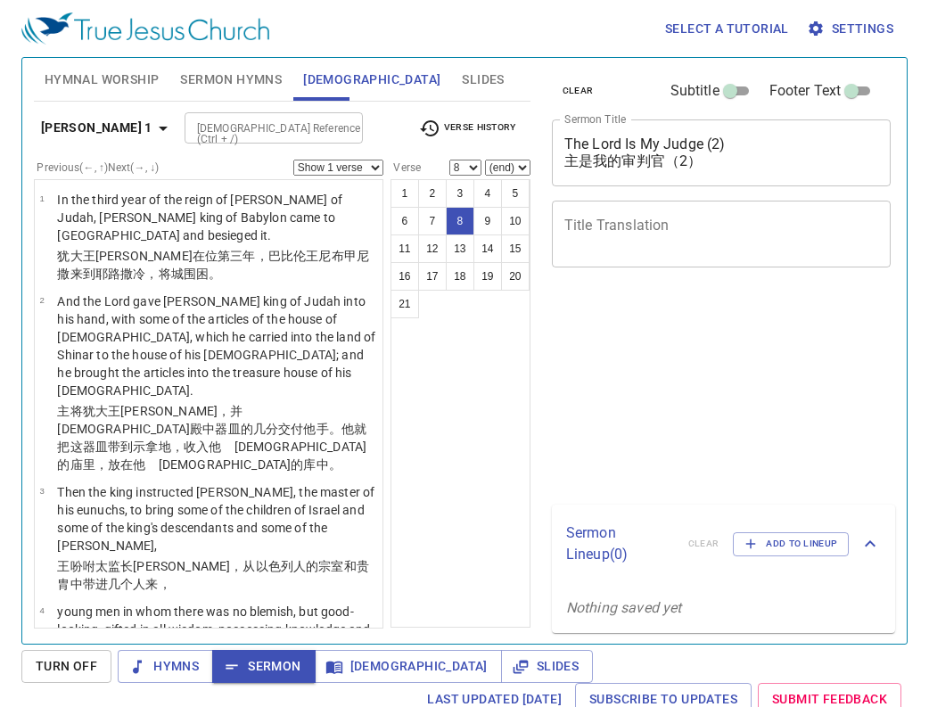
select select "8"
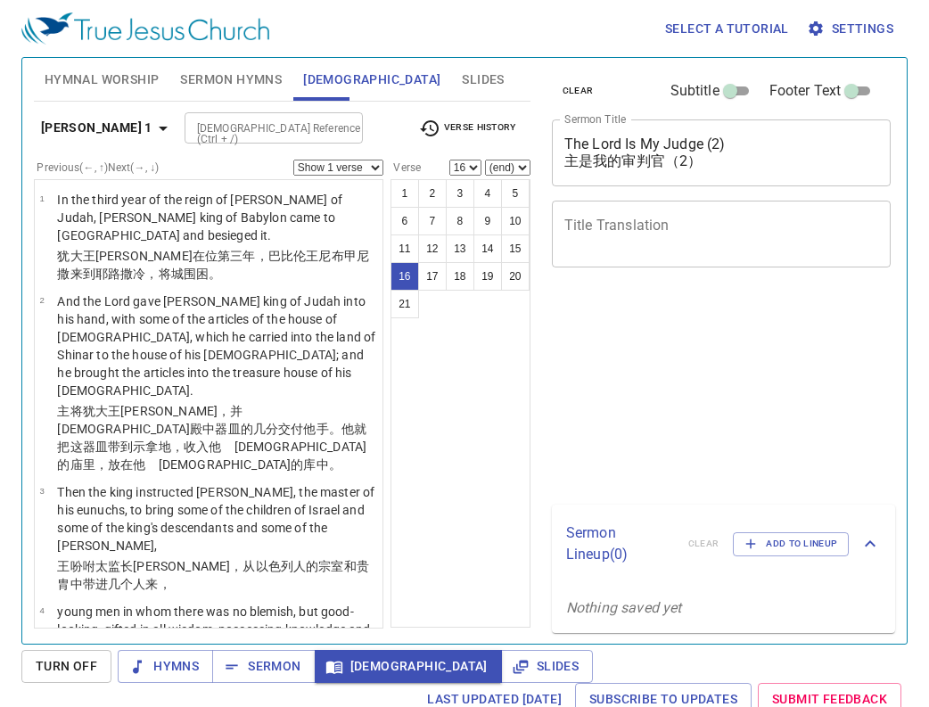
select select "16"
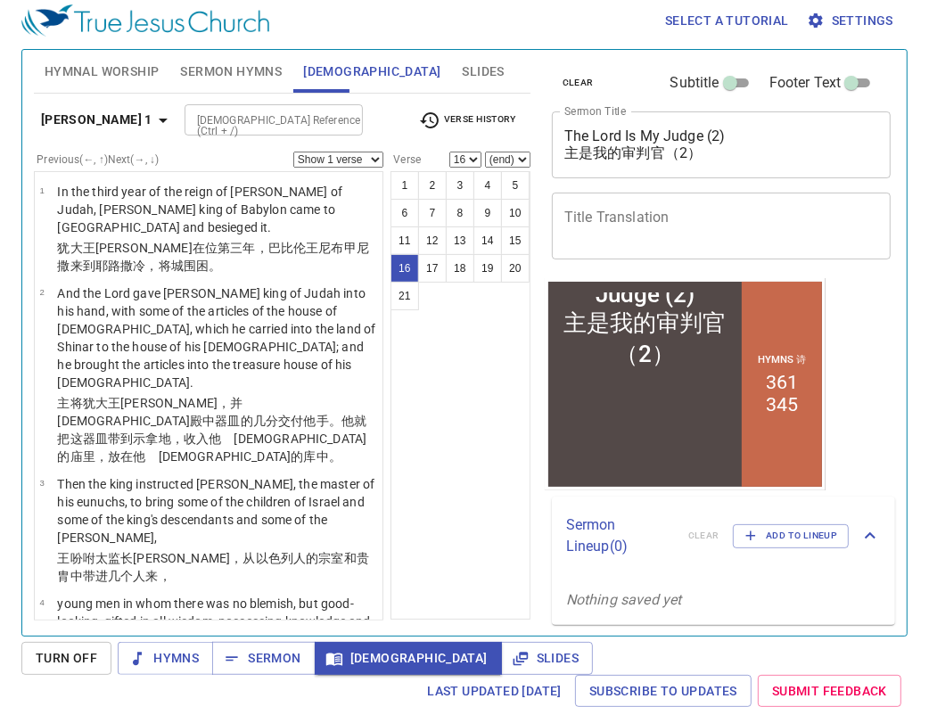
scroll to position [1399, 0]
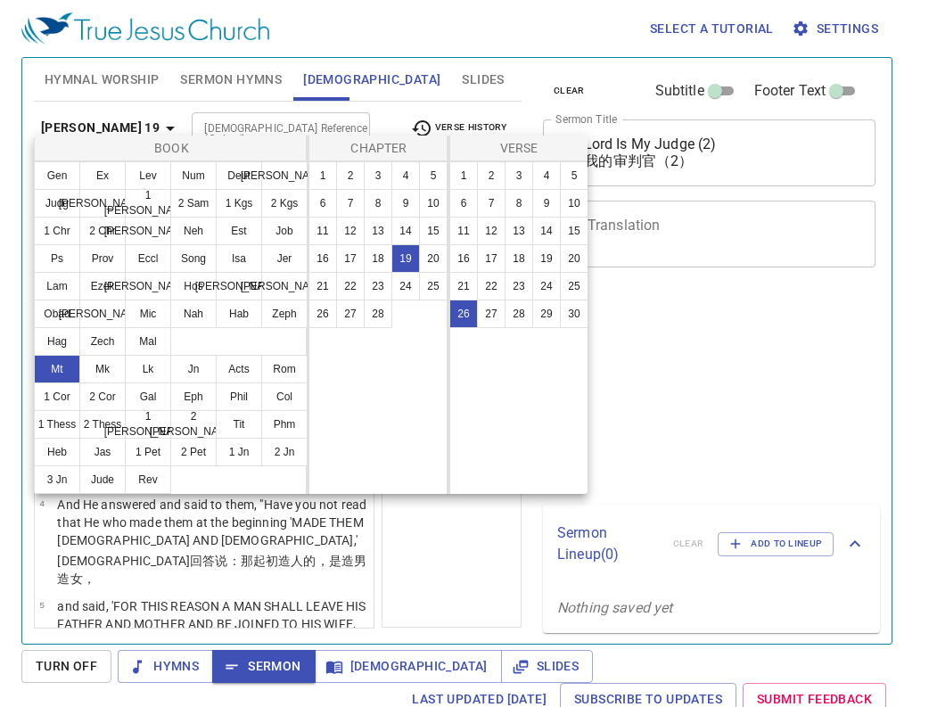
select select "26"
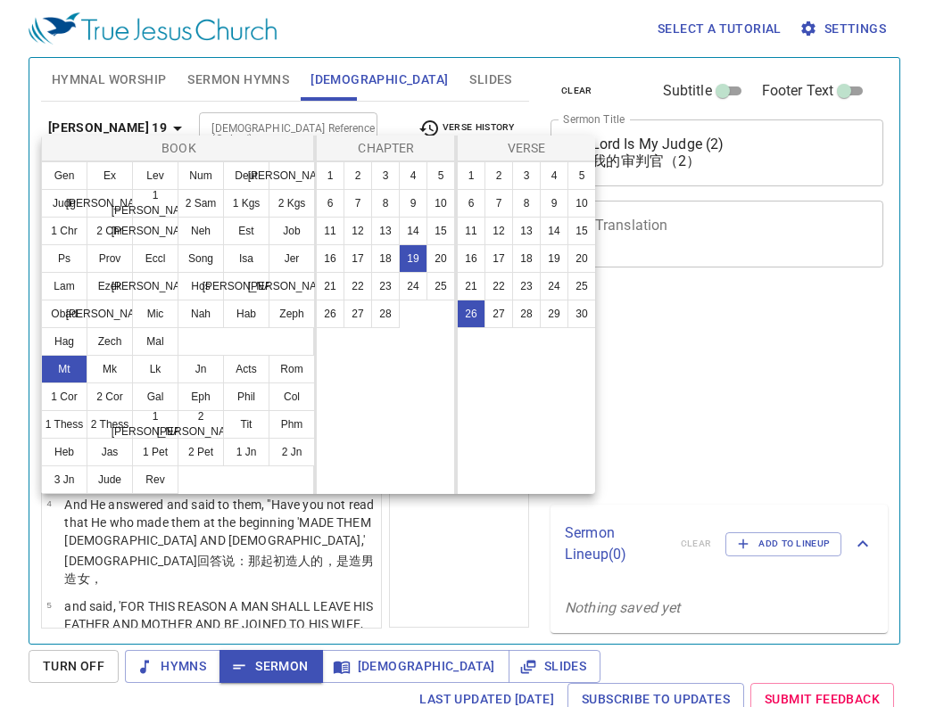
scroll to position [9, 0]
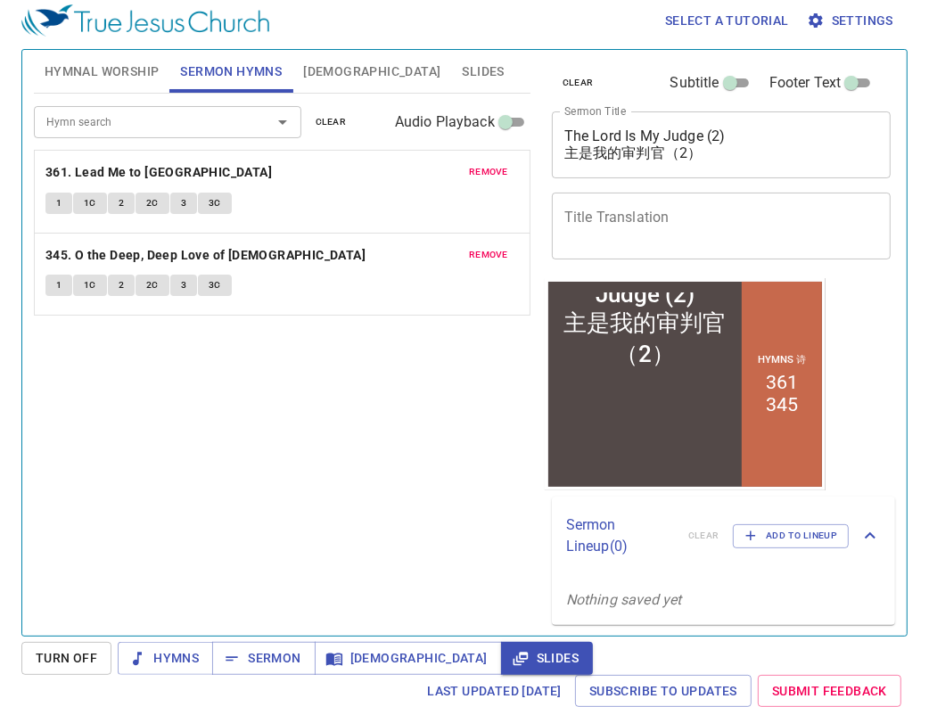
scroll to position [9, 0]
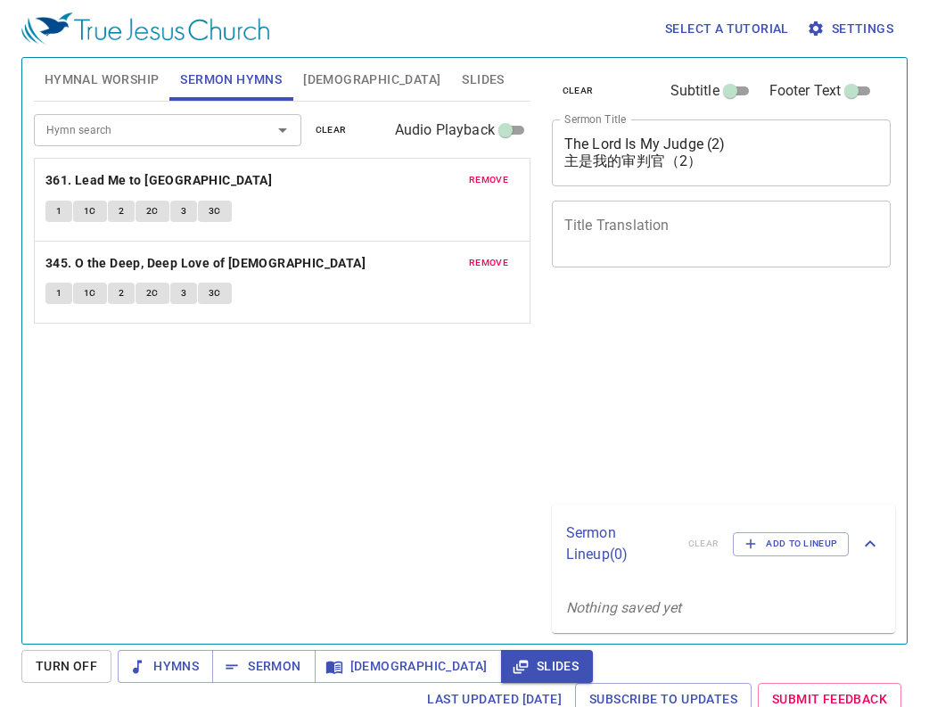
scroll to position [9, 0]
